Goal: Purchase product/service

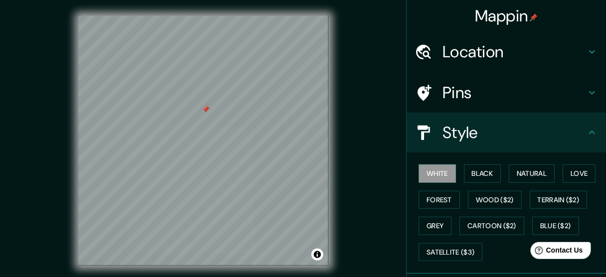
scroll to position [38, 0]
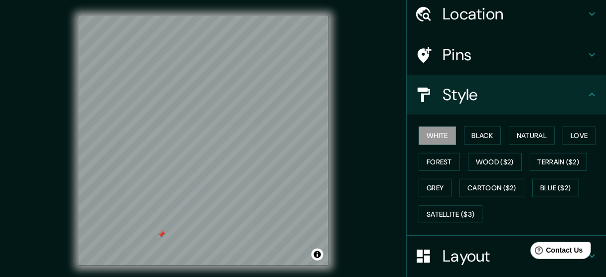
click at [370, 161] on div "© Mapbox © OpenStreetMap Improve this map" at bounding box center [203, 140] width 545 height 249
click at [477, 133] on button "Black" at bounding box center [482, 136] width 37 height 18
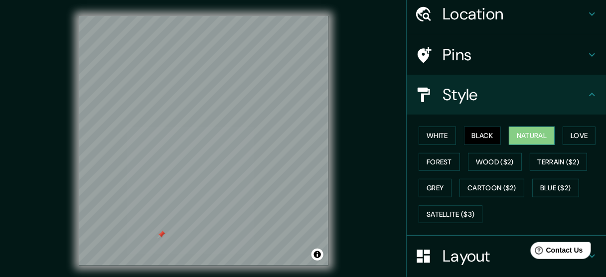
click at [519, 138] on button "Natural" at bounding box center [532, 136] width 46 height 18
click at [486, 129] on button "Black" at bounding box center [482, 136] width 37 height 18
click at [521, 136] on button "Natural" at bounding box center [532, 136] width 46 height 18
click at [569, 133] on button "Love" at bounding box center [579, 136] width 33 height 18
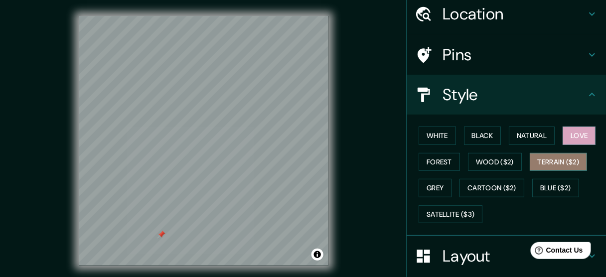
click at [567, 158] on button "Terrain ($2)" at bounding box center [559, 162] width 58 height 18
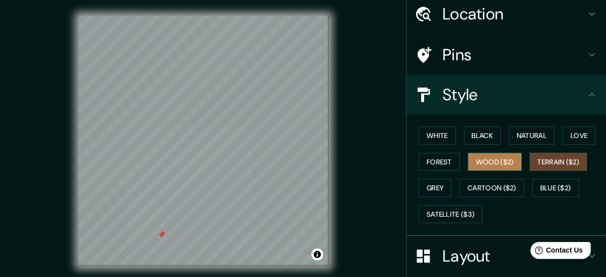
click at [493, 160] on button "Wood ($2)" at bounding box center [495, 162] width 54 height 18
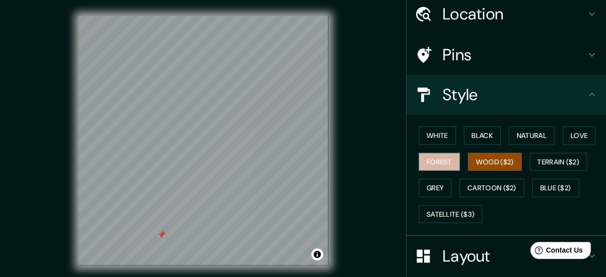
click at [428, 159] on button "Forest" at bounding box center [439, 162] width 41 height 18
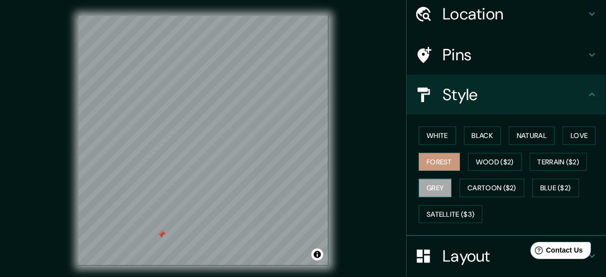
click at [431, 189] on button "Grey" at bounding box center [435, 188] width 33 height 18
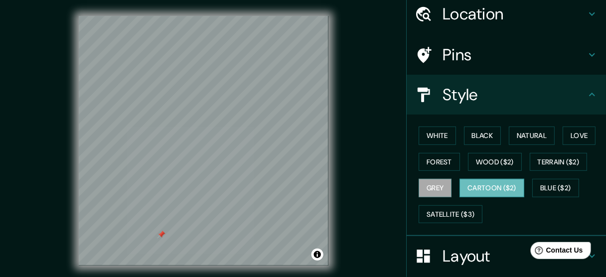
click at [468, 185] on button "Cartoon ($2)" at bounding box center [492, 188] width 65 height 18
click at [556, 182] on button "Blue ($2)" at bounding box center [555, 188] width 47 height 18
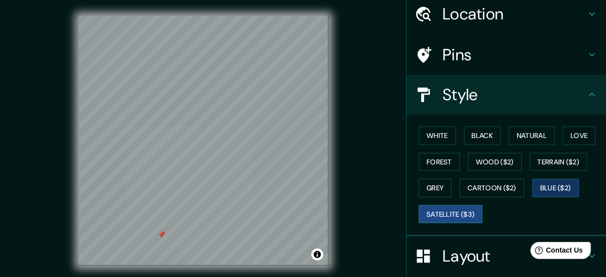
click at [452, 210] on button "Satellite ($3)" at bounding box center [451, 214] width 64 height 18
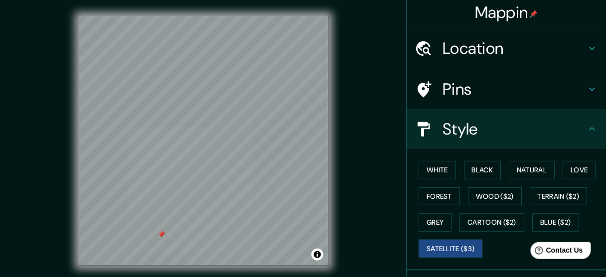
scroll to position [0, 0]
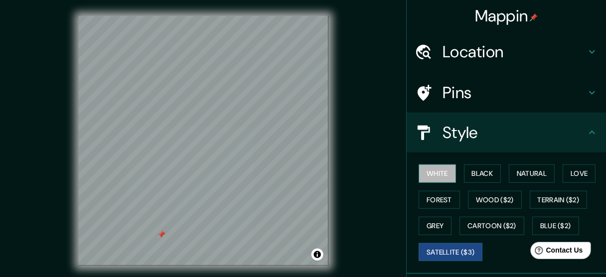
click at [432, 175] on button "White" at bounding box center [437, 173] width 37 height 18
drag, startPoint x: 330, startPoint y: 171, endPoint x: 345, endPoint y: 166, distance: 16.4
click at [345, 166] on div "© Mapbox © OpenStreetMap Improve this map" at bounding box center [203, 140] width 545 height 249
click at [361, 146] on div "© Mapbox © OpenStreetMap Improve this map" at bounding box center [203, 140] width 545 height 249
click at [352, 155] on div "© Mapbox © OpenStreetMap Improve this map" at bounding box center [203, 140] width 545 height 249
